Goal: Information Seeking & Learning: Learn about a topic

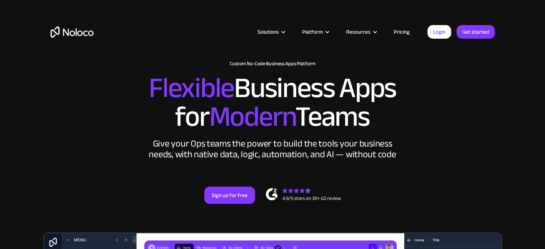
click at [405, 30] on link "Pricing" at bounding box center [402, 31] width 34 height 9
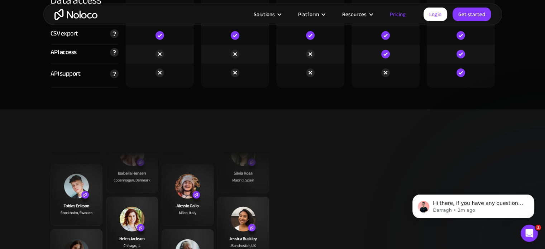
scroll to position [2472, 0]
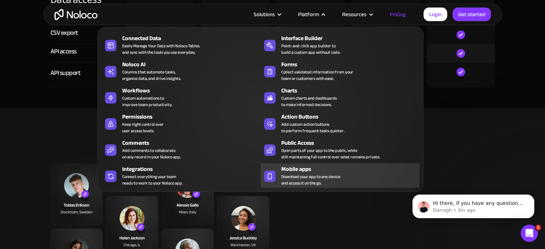
click at [302, 171] on div "Mobile apps" at bounding box center [351, 169] width 141 height 9
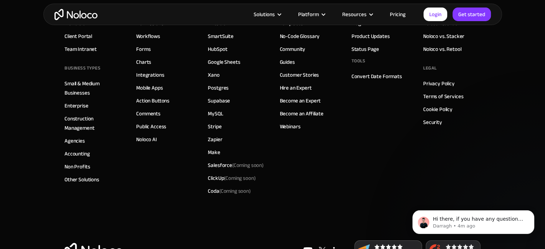
scroll to position [2623, 0]
